Goal: Task Accomplishment & Management: Manage account settings

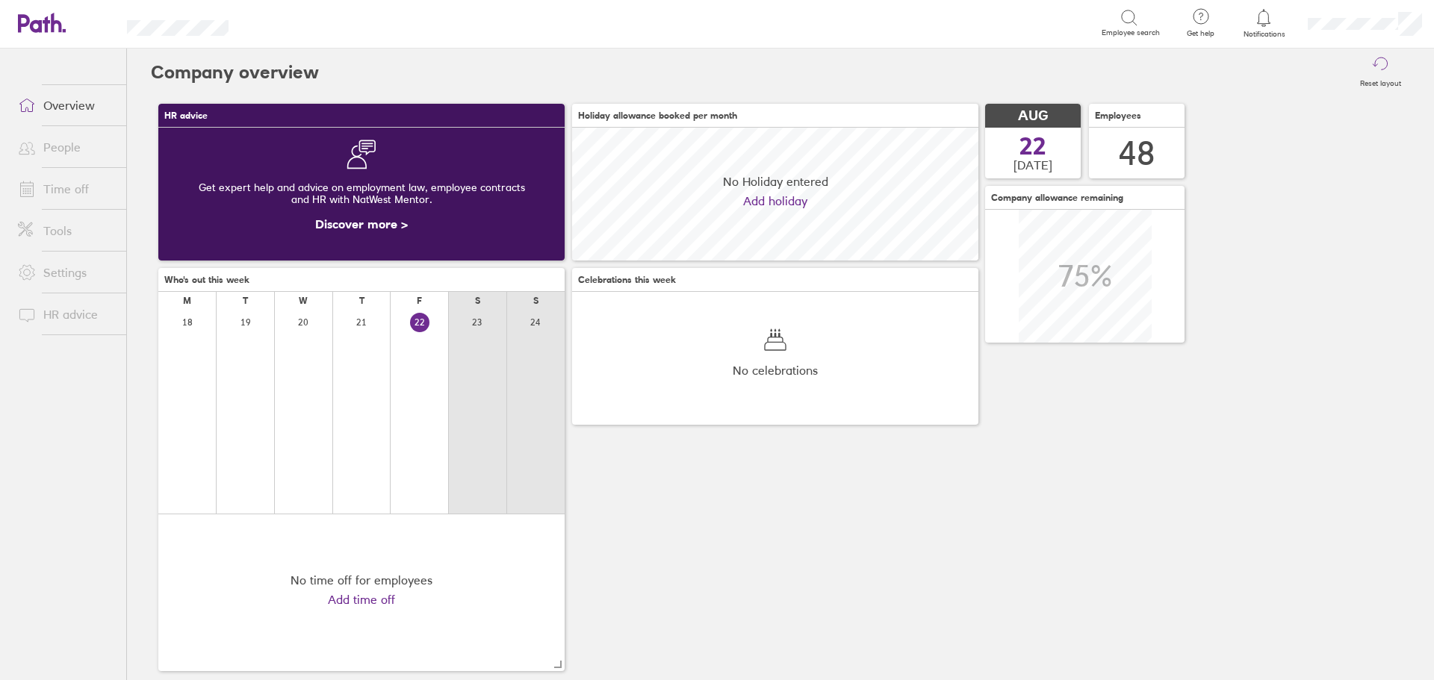
scroll to position [133, 406]
click at [800, 499] on div "HR advice Get expert help and advice on employment law, employee contracts and …" at bounding box center [780, 387] width 1259 height 582
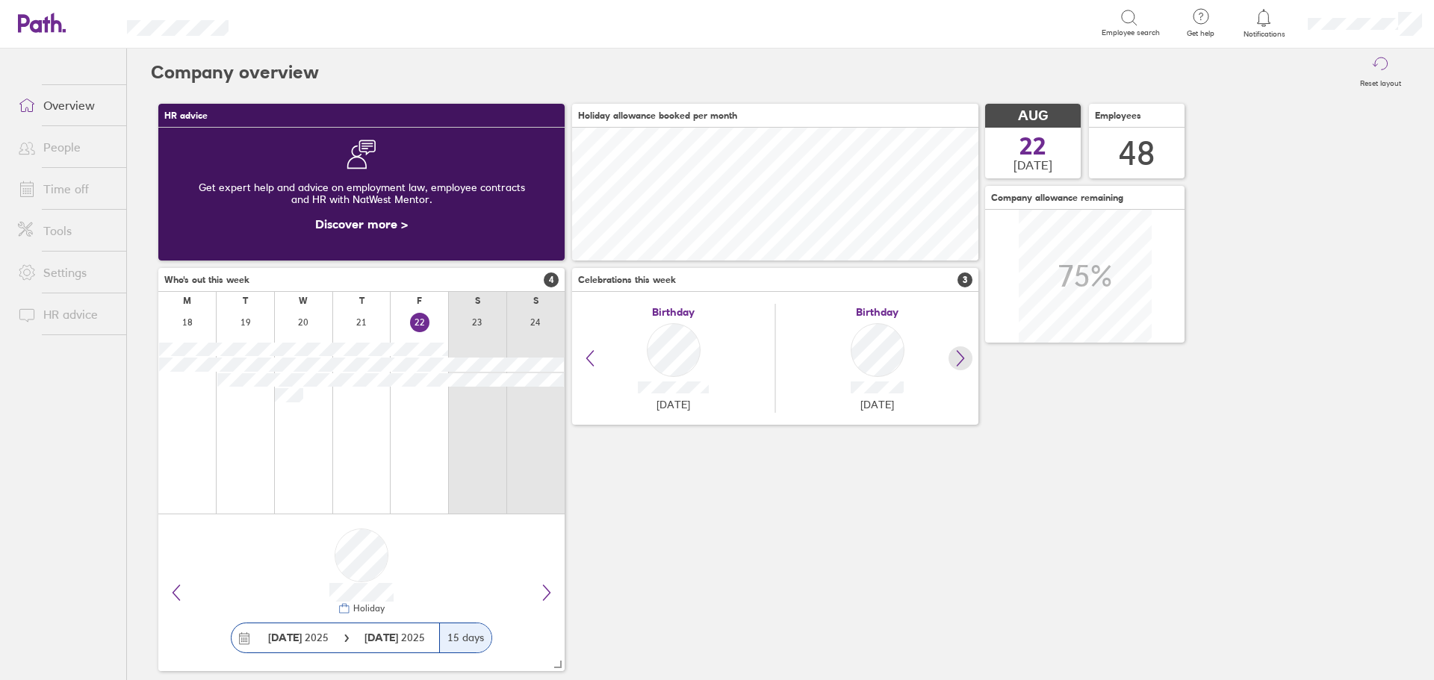
click at [963, 354] on icon at bounding box center [960, 358] width 18 height 18
click at [585, 355] on icon at bounding box center [590, 358] width 18 height 18
click at [751, 539] on div "HR advice Get expert help and advice on employment law, employee contracts and …" at bounding box center [780, 387] width 1259 height 582
click at [51, 187] on link "Time off" at bounding box center [66, 189] width 120 height 30
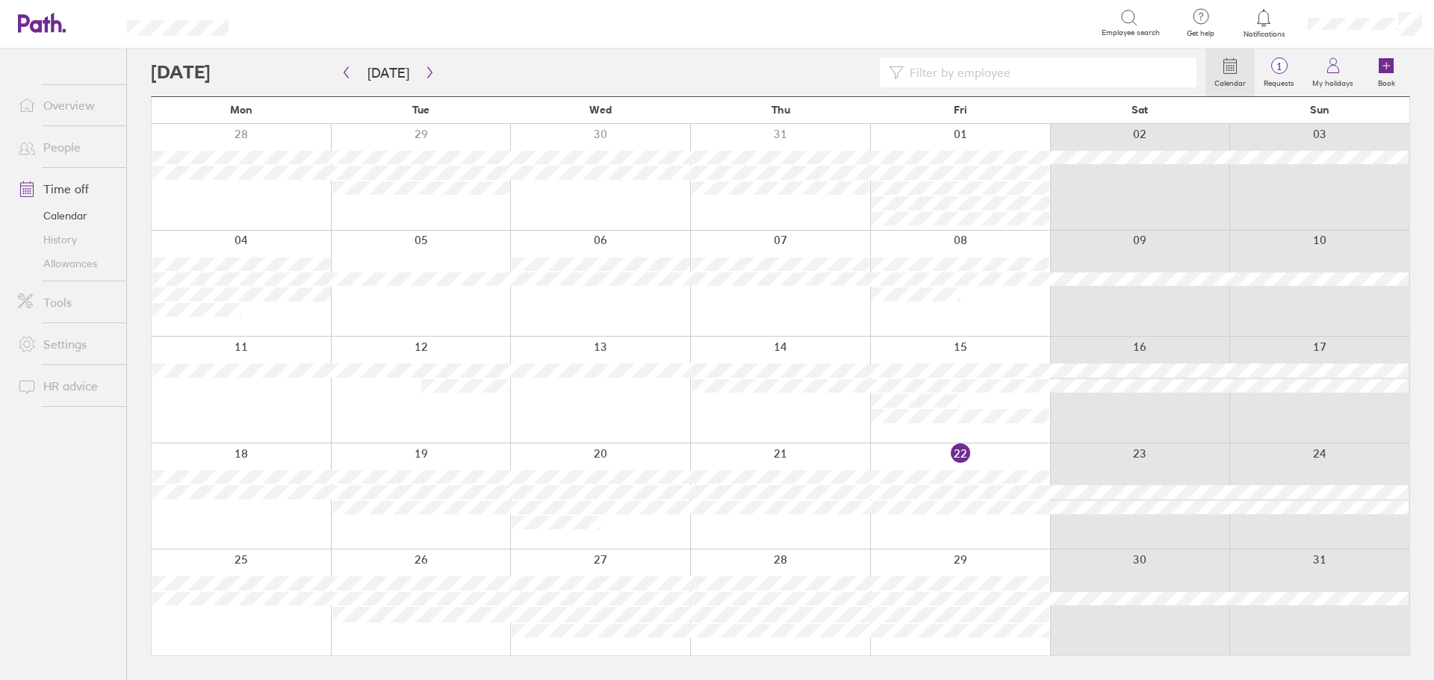
click at [561, 81] on div at bounding box center [678, 72] width 1054 height 30
click at [74, 261] on link "Allowances" at bounding box center [66, 264] width 120 height 24
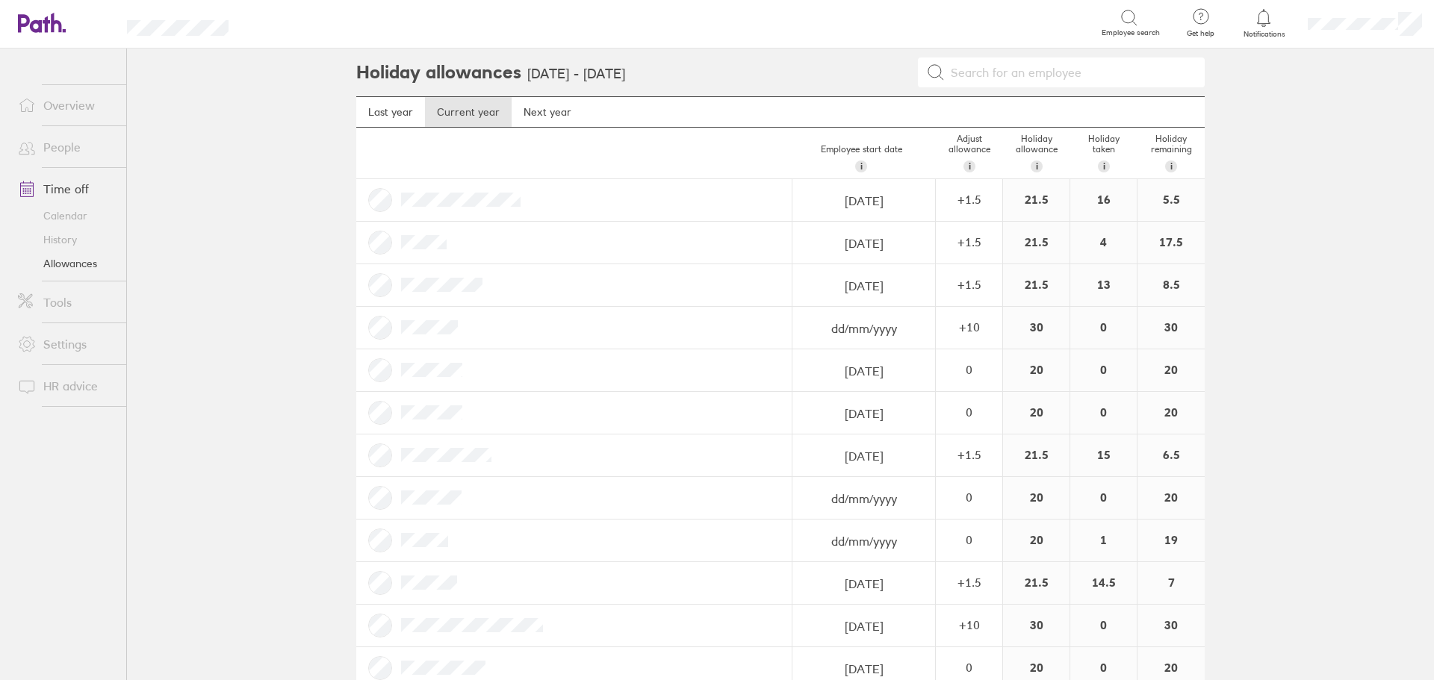
click at [64, 190] on link "Time off" at bounding box center [66, 189] width 120 height 30
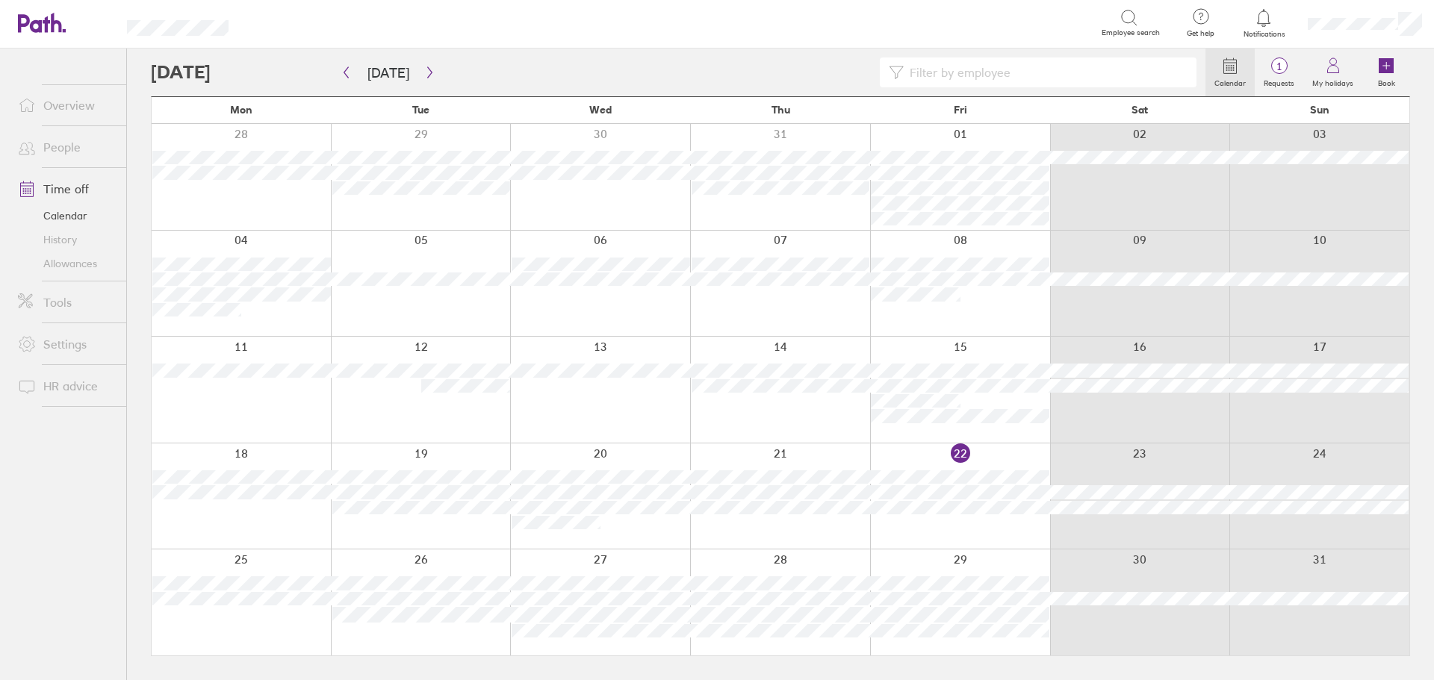
click at [69, 264] on link "Allowances" at bounding box center [66, 264] width 120 height 24
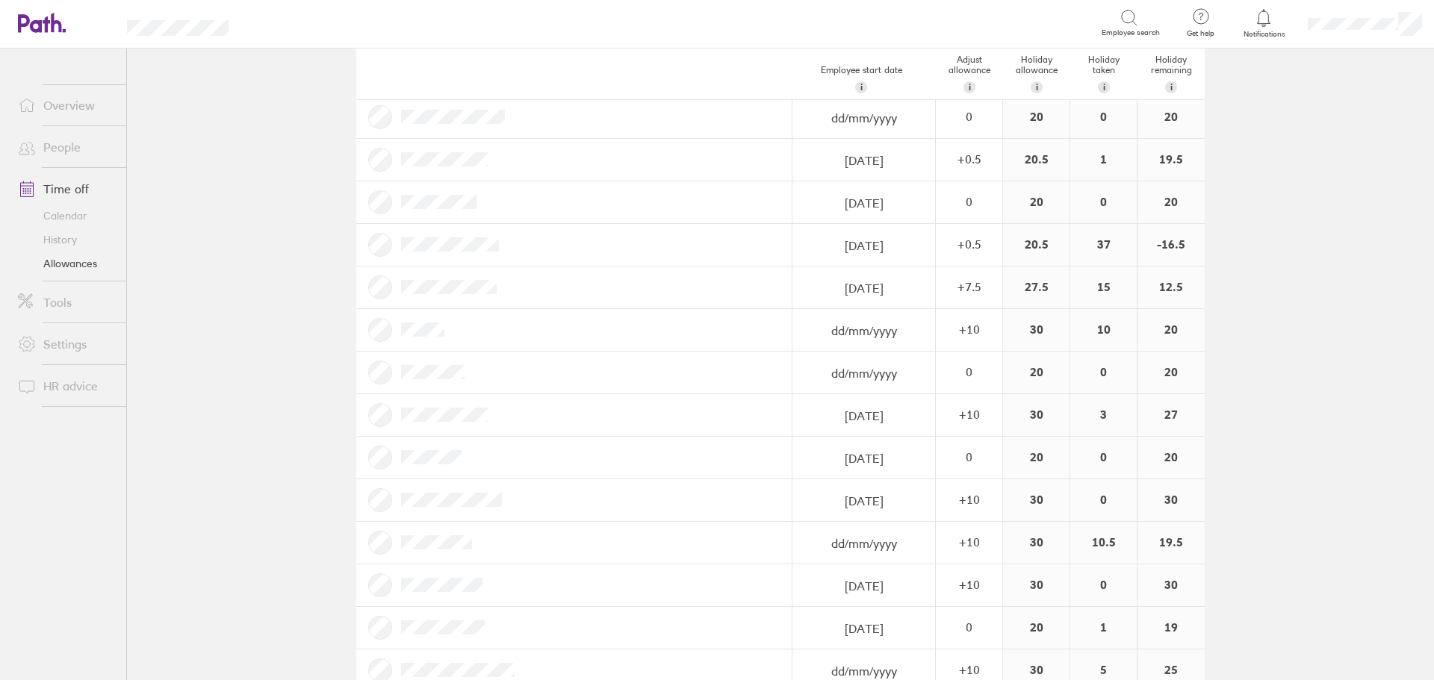
scroll to position [1419, 0]
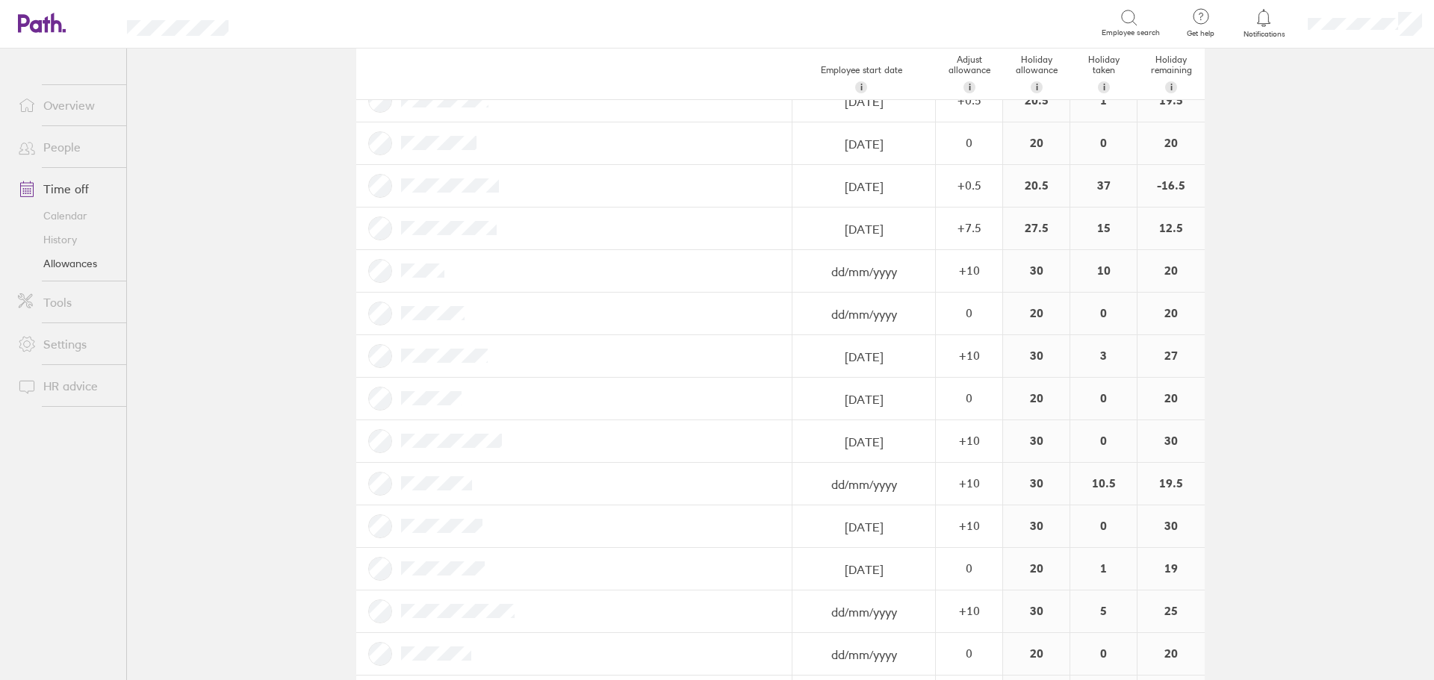
click at [228, 596] on main "Holiday allowances [DATE] - [DATE] Last year Current year Next year Employee st…" at bounding box center [780, 365] width 1307 height 632
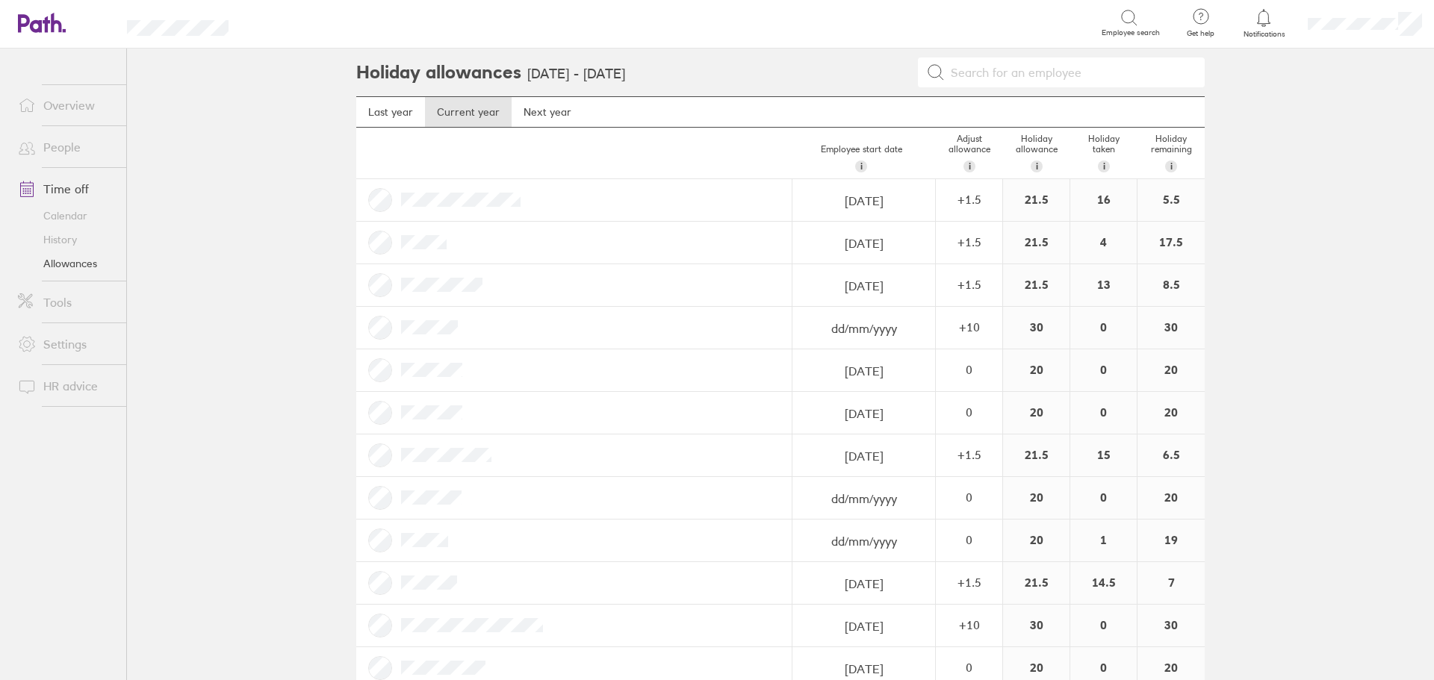
click at [56, 303] on link "Tools" at bounding box center [66, 302] width 120 height 30
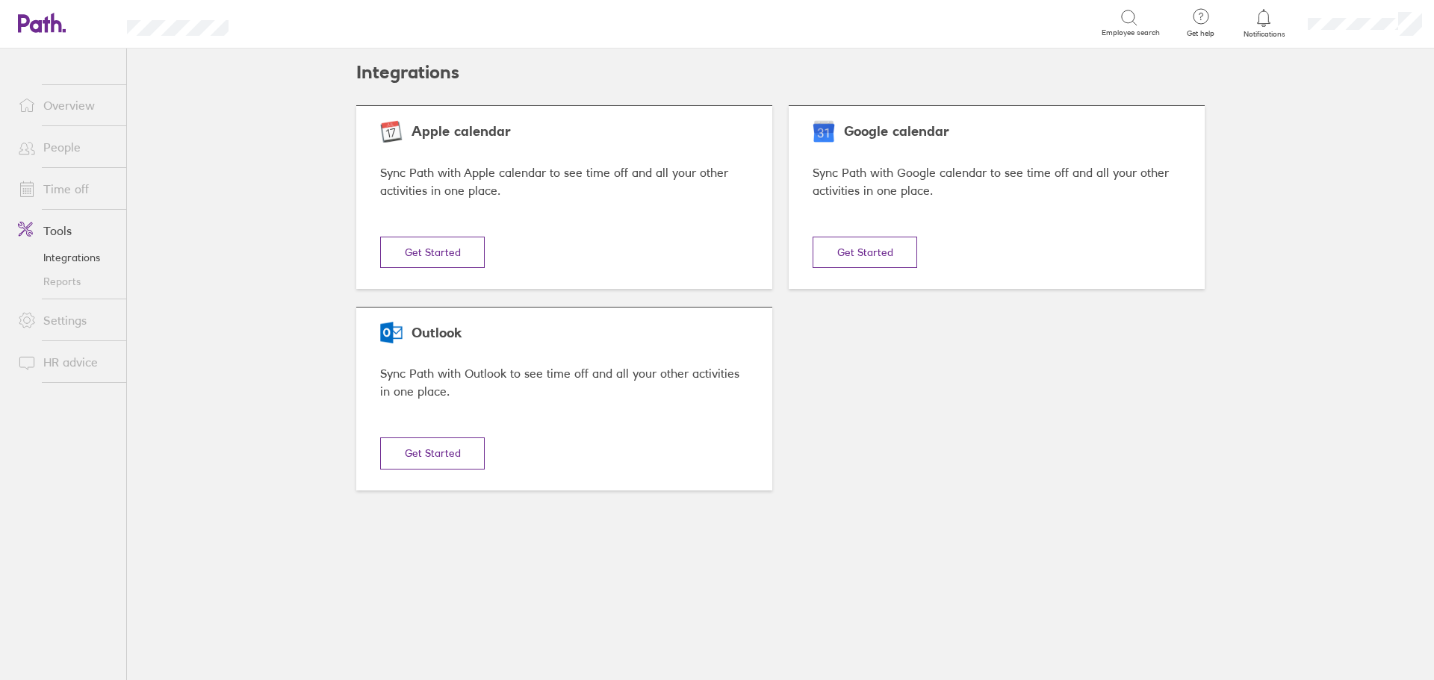
click at [57, 283] on link "Reports" at bounding box center [66, 282] width 120 height 24
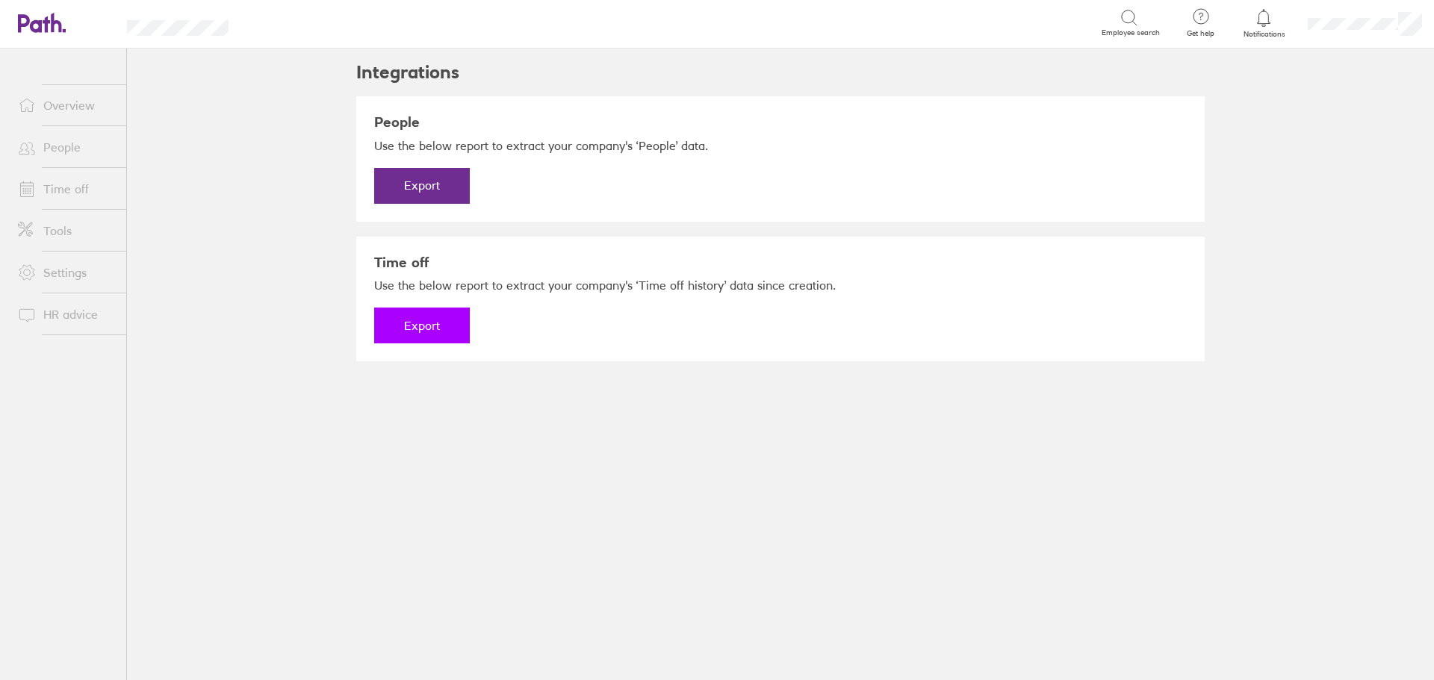
click at [404, 321] on button "Export" at bounding box center [422, 326] width 96 height 36
click at [404, 321] on link "Download" at bounding box center [422, 326] width 96 height 36
click at [49, 183] on link "Time off" at bounding box center [66, 189] width 120 height 30
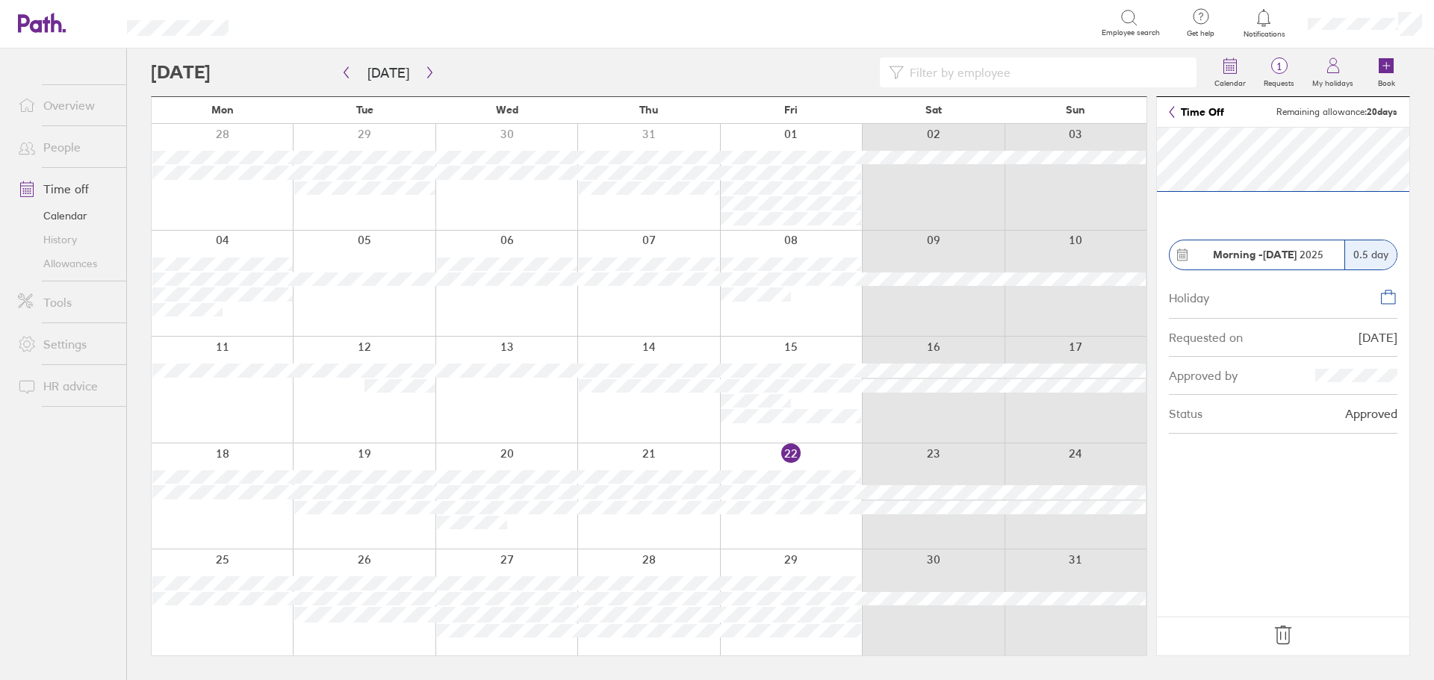
click at [1281, 644] on icon at bounding box center [1283, 635] width 16 height 18
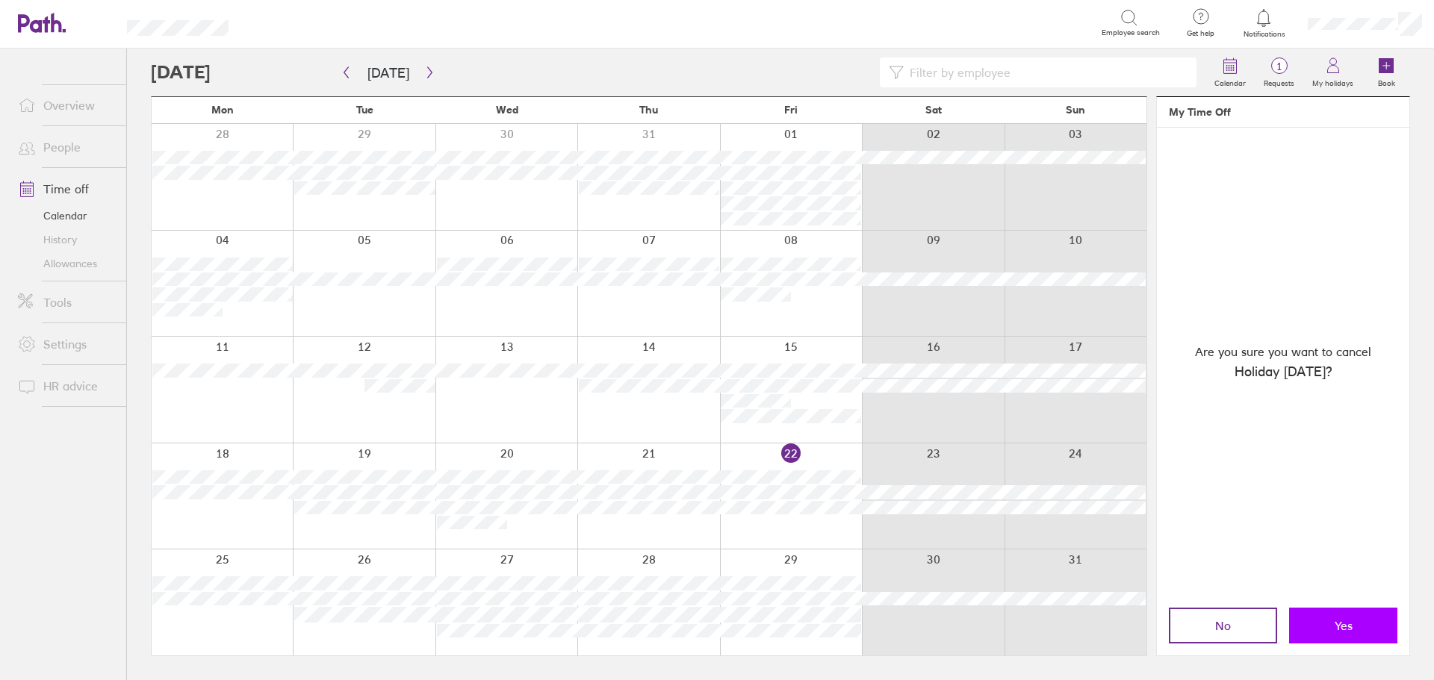
click at [1328, 641] on button "Yes" at bounding box center [1343, 626] width 108 height 36
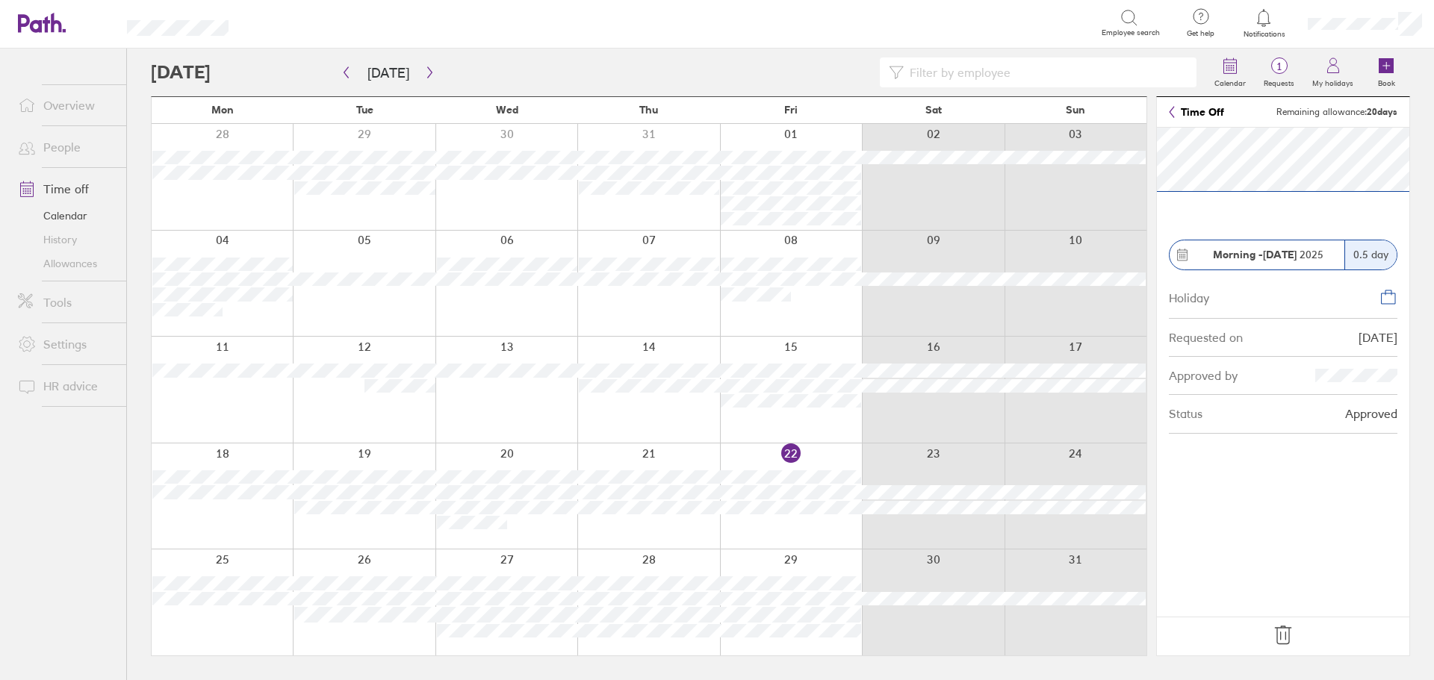
click at [1281, 637] on icon at bounding box center [1283, 635] width 16 height 18
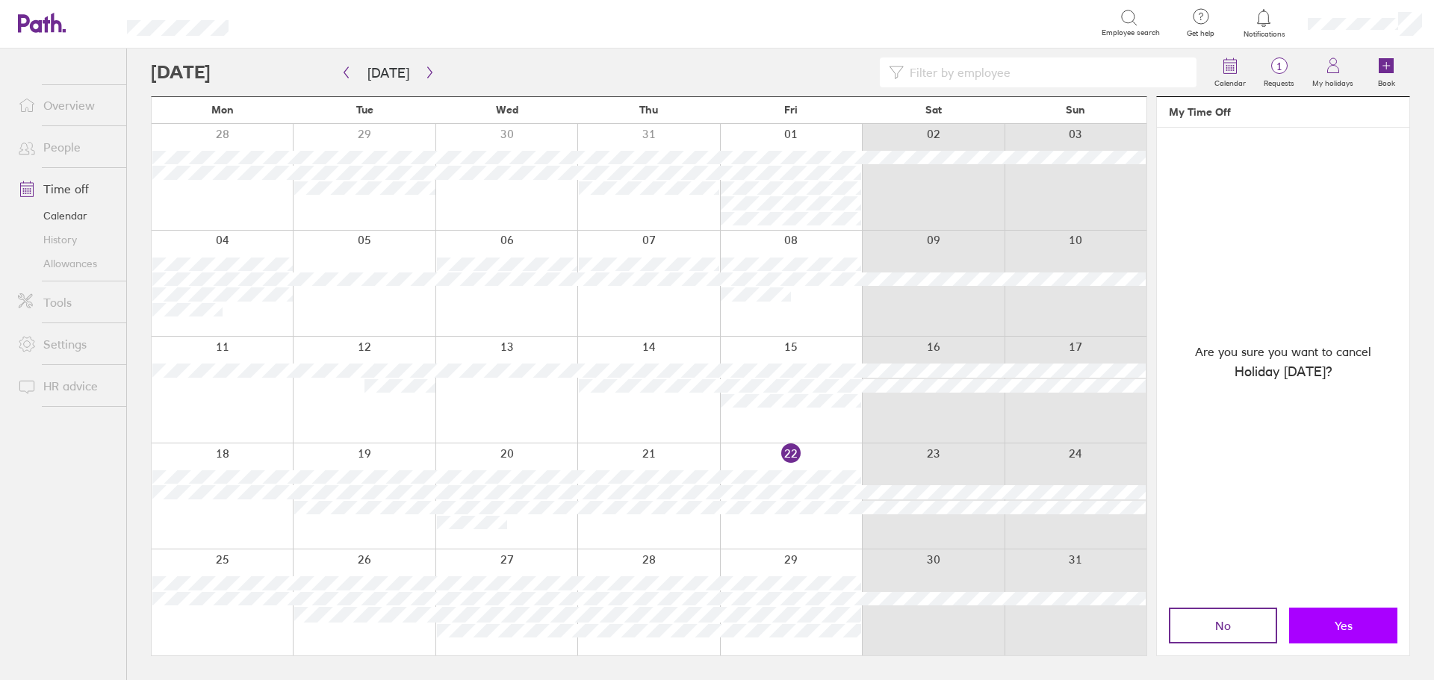
click at [1329, 623] on button "Yes" at bounding box center [1343, 626] width 108 height 36
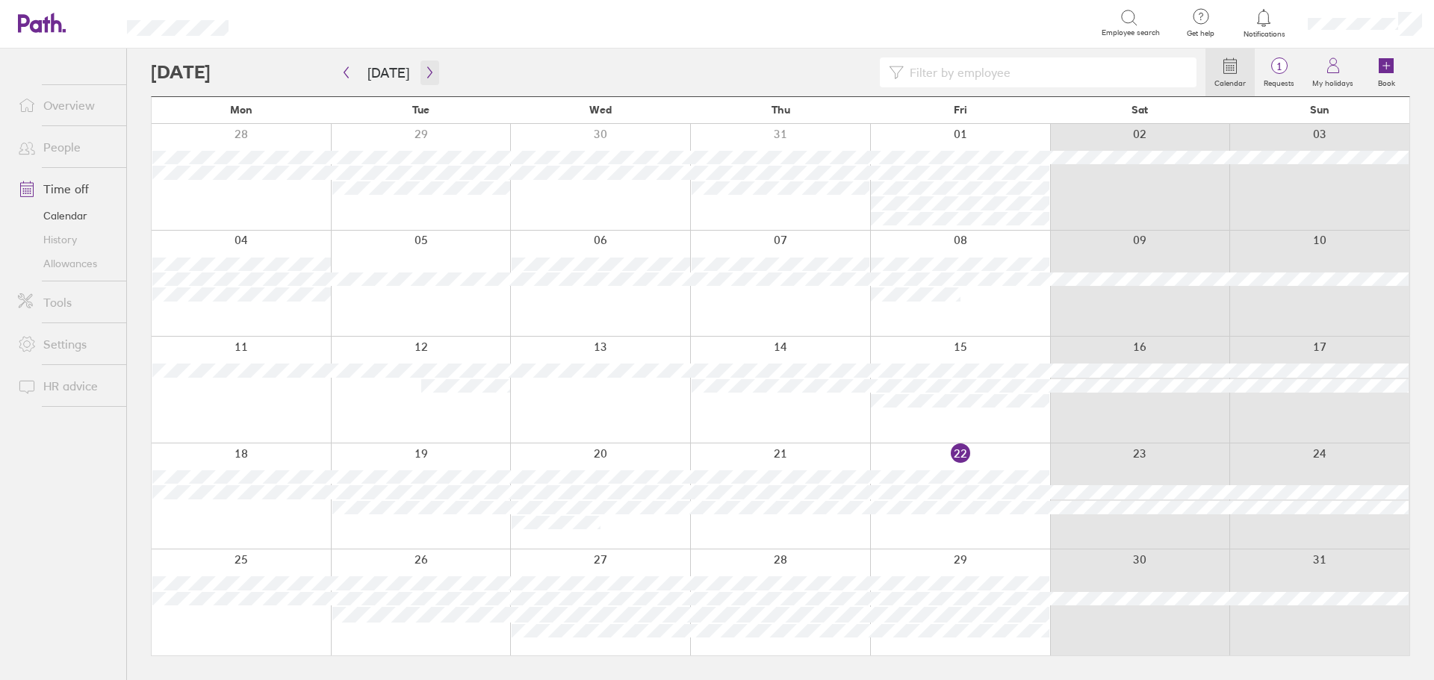
click at [425, 76] on icon "button" at bounding box center [429, 72] width 11 height 12
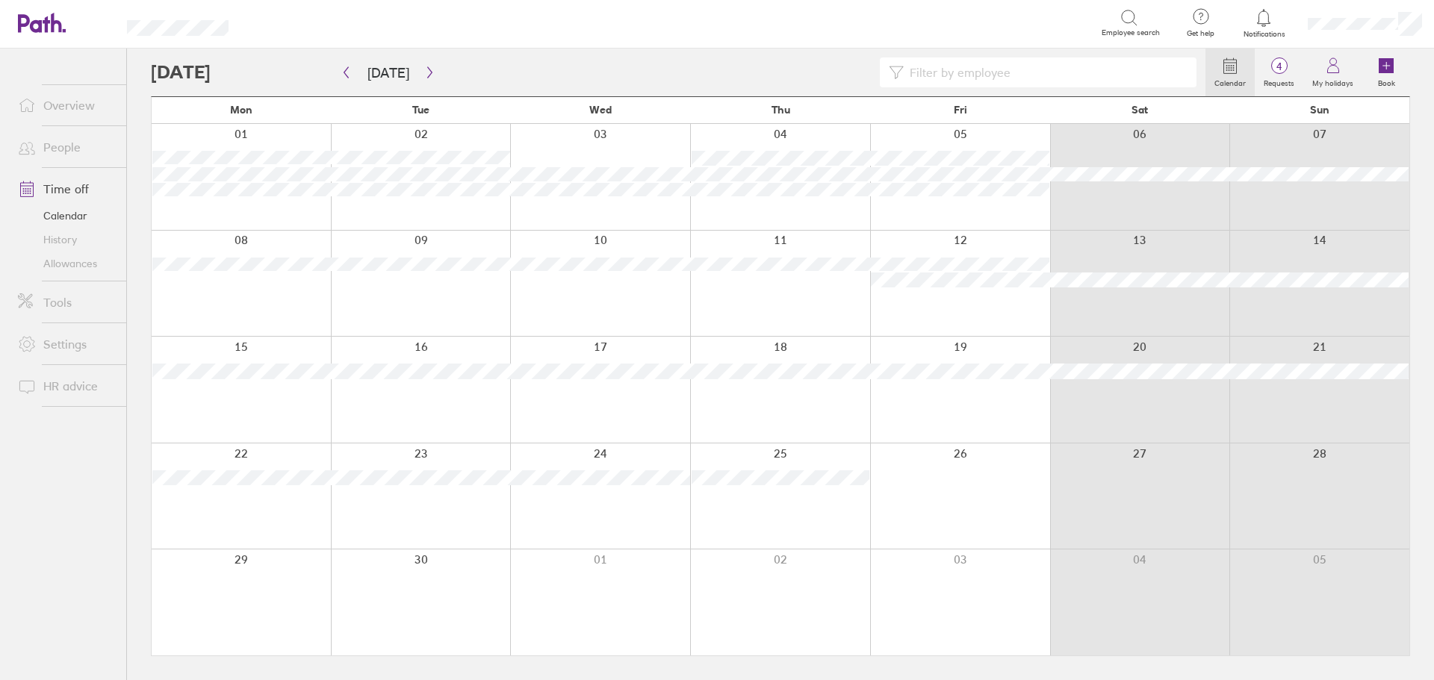
click at [751, 73] on div at bounding box center [678, 72] width 1054 height 30
click at [1274, 61] on span "4" at bounding box center [1278, 66] width 49 height 12
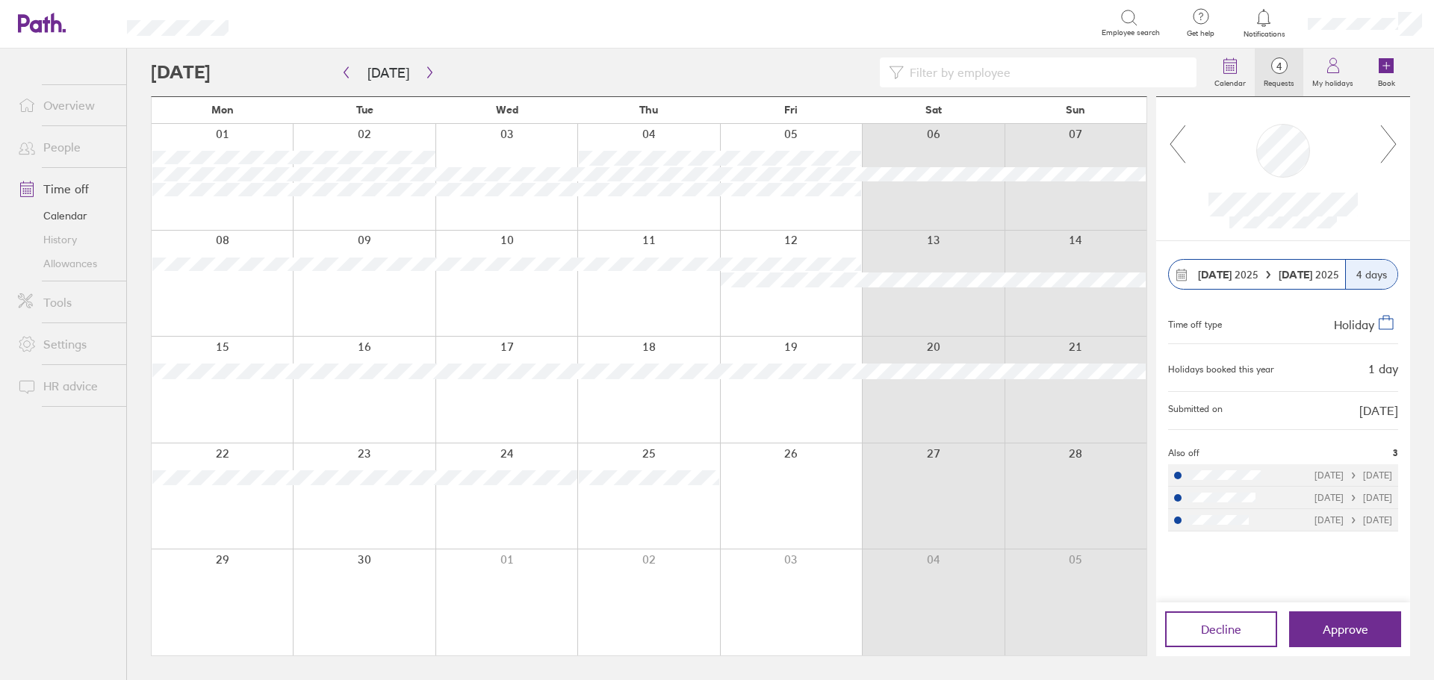
click at [1391, 140] on icon at bounding box center [1388, 144] width 19 height 40
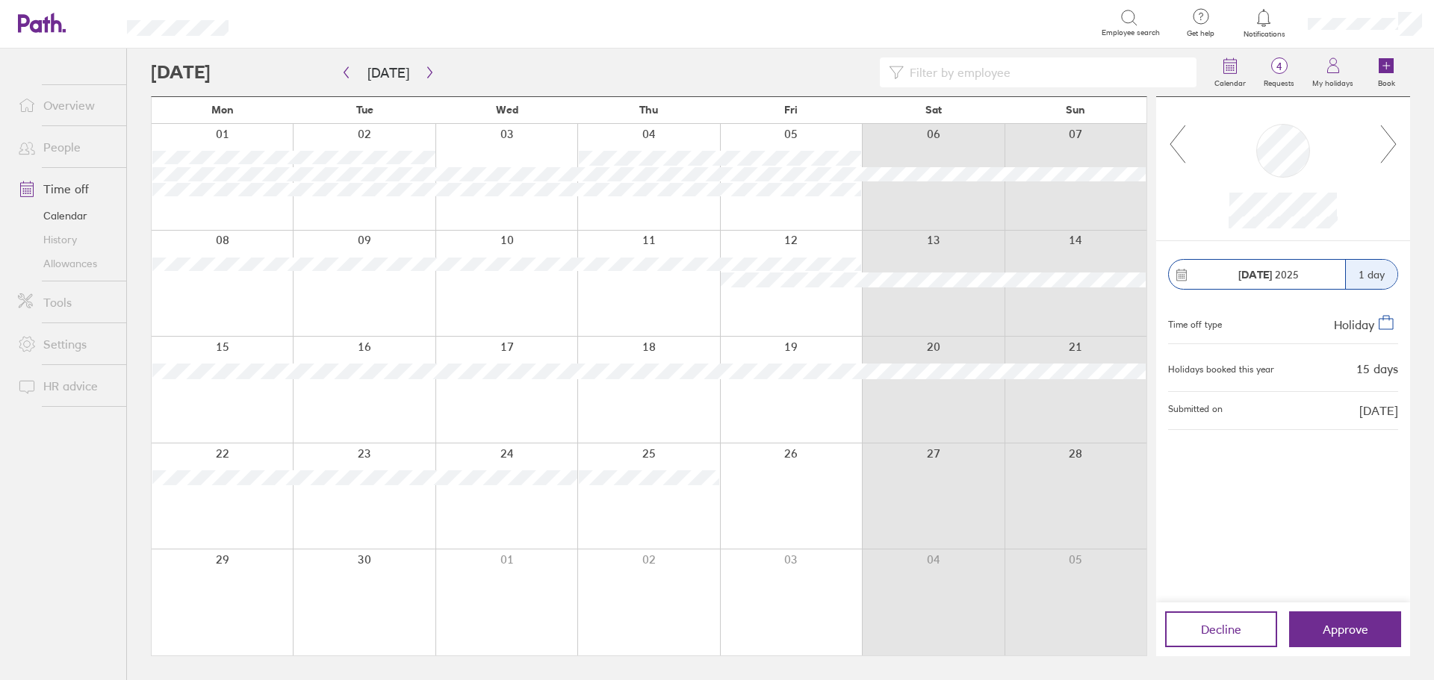
click at [1391, 140] on icon at bounding box center [1388, 144] width 19 height 40
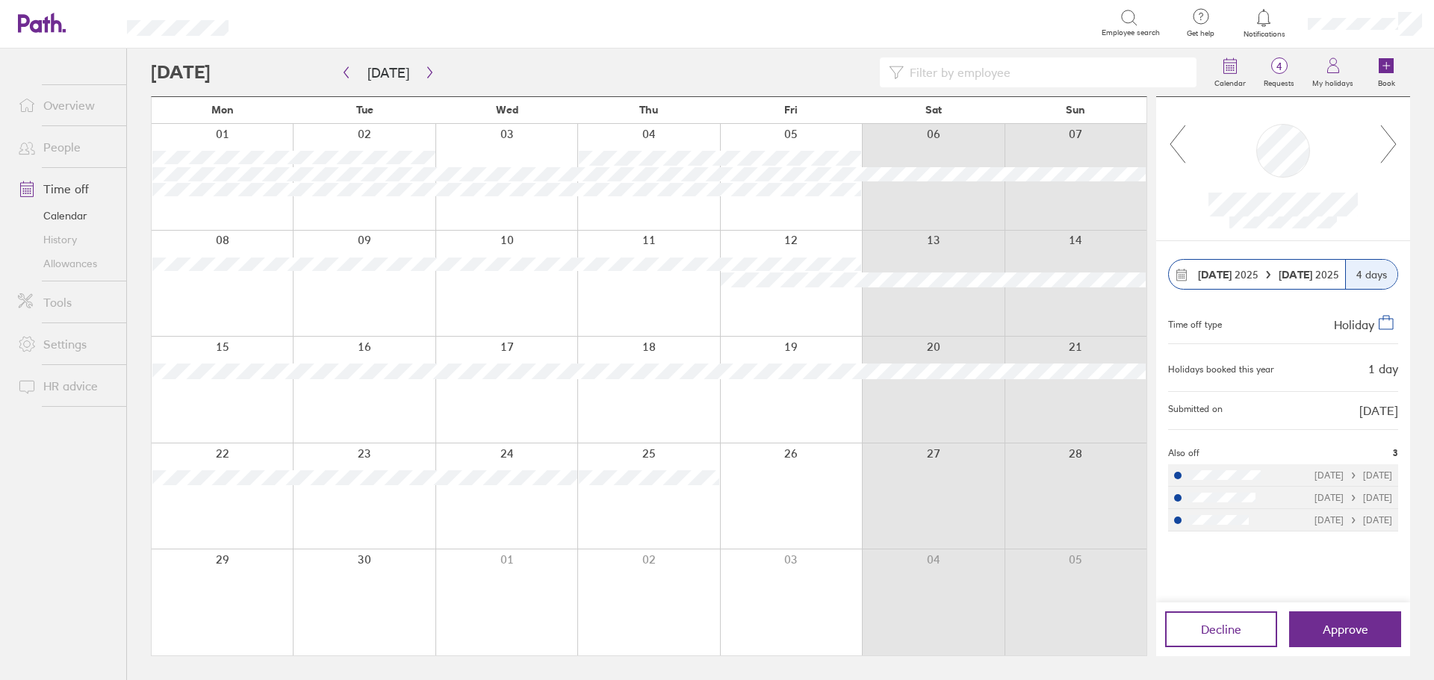
click at [1391, 140] on icon at bounding box center [1388, 144] width 19 height 40
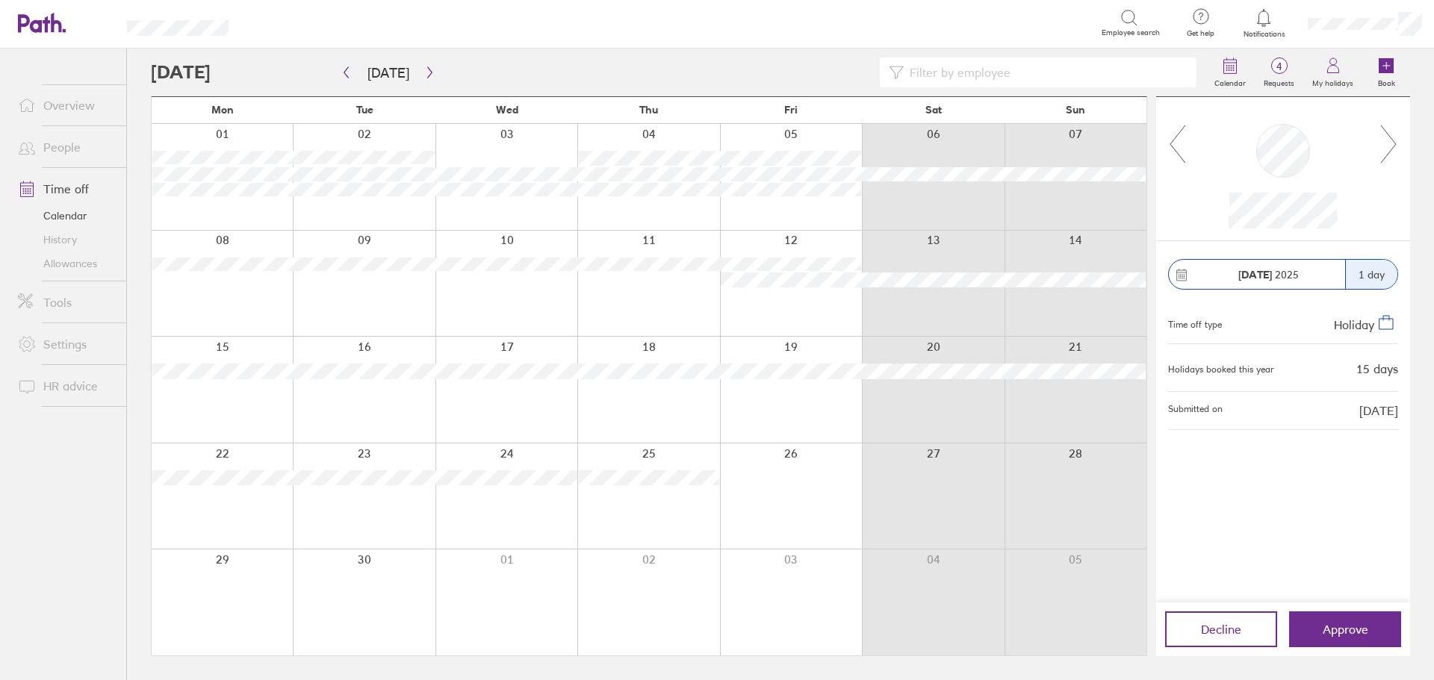
click at [1391, 140] on icon at bounding box center [1388, 144] width 19 height 40
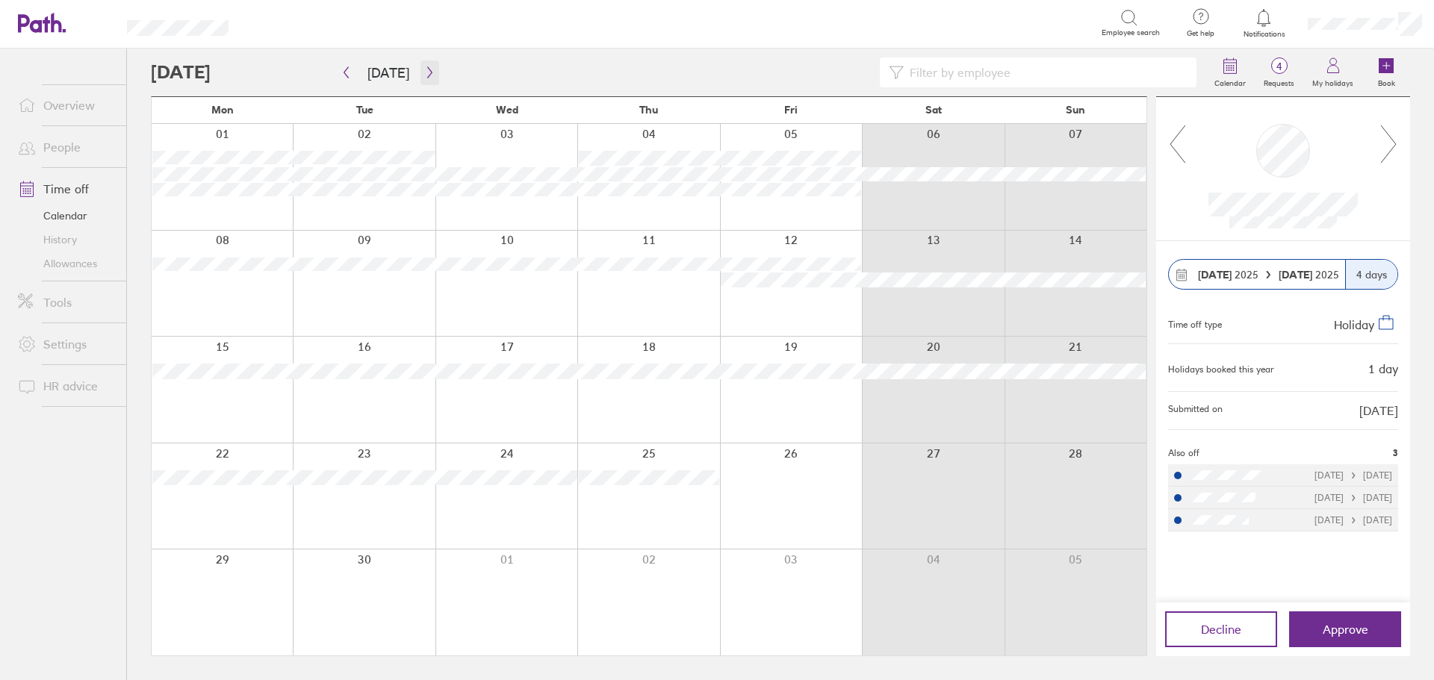
click at [427, 75] on icon "button" at bounding box center [429, 72] width 4 height 11
